Goal: Information Seeking & Learning: Check status

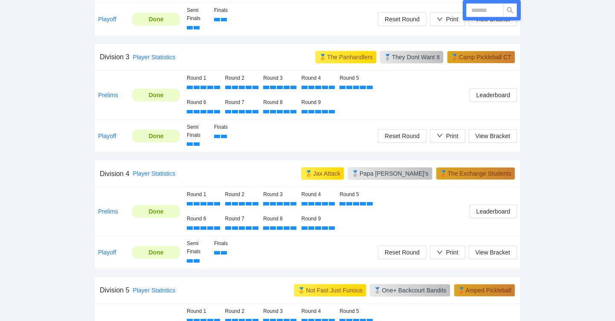
scroll to position [592, 0]
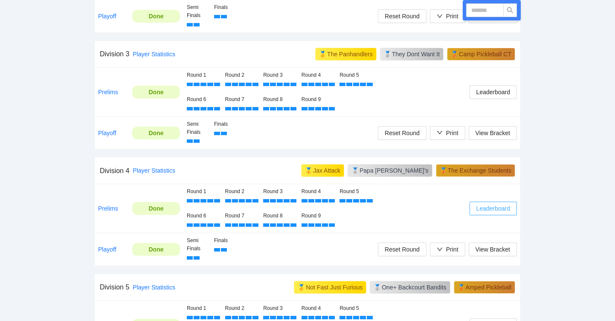
click at [507, 211] on span "Leaderboard" at bounding box center [494, 208] width 34 height 9
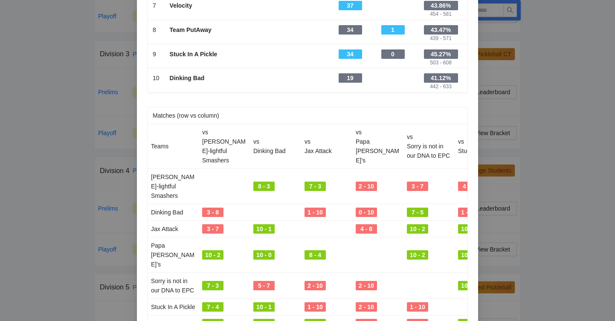
scroll to position [0, 0]
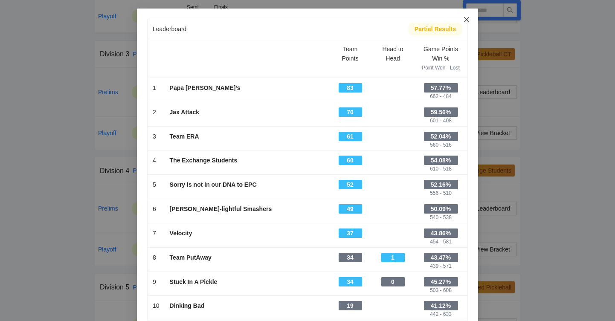
click at [468, 21] on icon "close" at bounding box center [466, 19] width 5 height 5
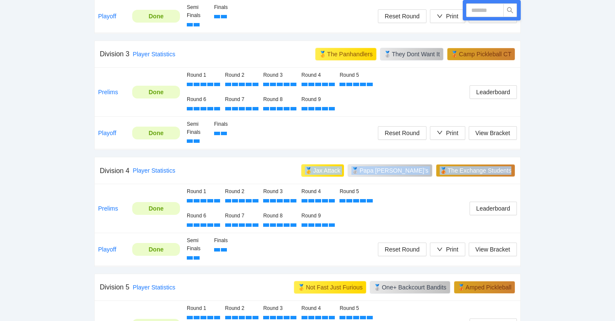
copy div "🥇 Jax Attack 🥈 Papa [PERSON_NAME]’s 🥉 The Exchange Students"
drag, startPoint x: 341, startPoint y: 170, endPoint x: 513, endPoint y: 171, distance: 172.0
click at [513, 171] on div "Division 4 Player Statistics 🥇 Jax Attack 🥈 Papa [PERSON_NAME]’s 🥉 The Exchange…" at bounding box center [308, 170] width 416 height 26
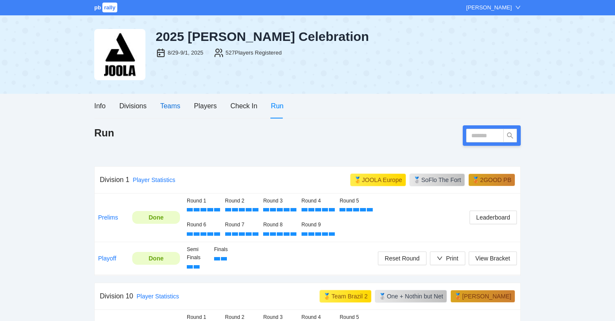
click at [178, 104] on div "Teams" at bounding box center [170, 106] width 20 height 11
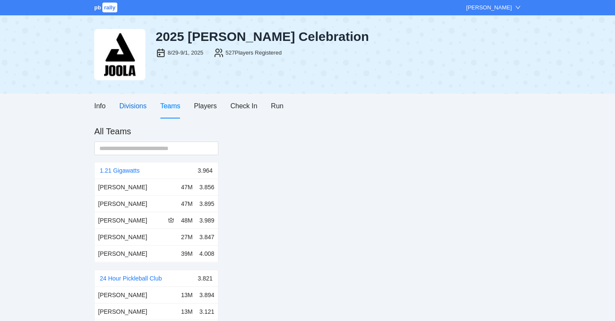
click at [137, 104] on div "Divisions" at bounding box center [132, 106] width 27 height 11
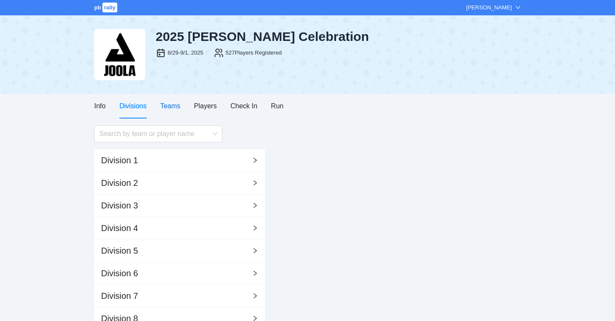
click at [170, 107] on div "Teams" at bounding box center [170, 106] width 20 height 11
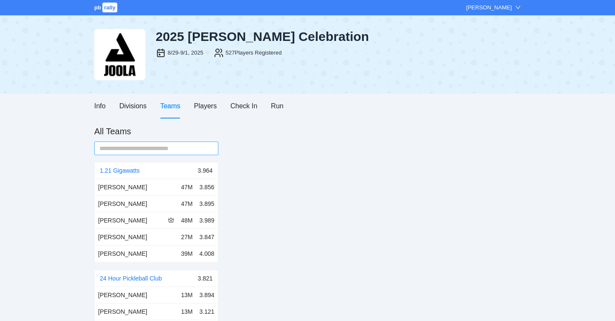
click at [156, 146] on input "text" at bounding box center [152, 148] width 107 height 9
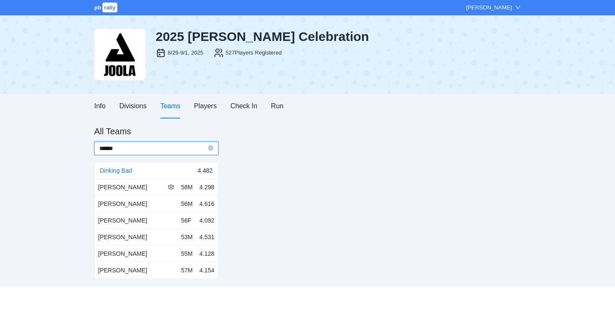
type input "******"
